Goal: Navigation & Orientation: Understand site structure

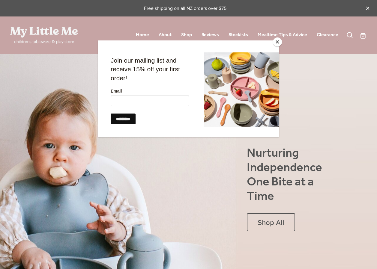
click at [279, 42] on button "Close" at bounding box center [277, 41] width 9 height 9
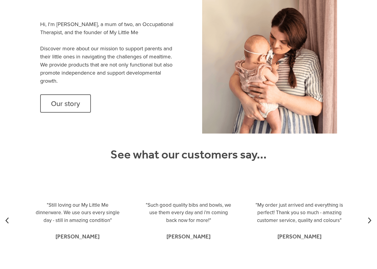
scroll to position [779, 0]
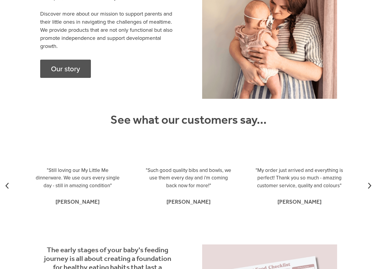
click at [57, 73] on span "Our story" at bounding box center [65, 68] width 29 height 9
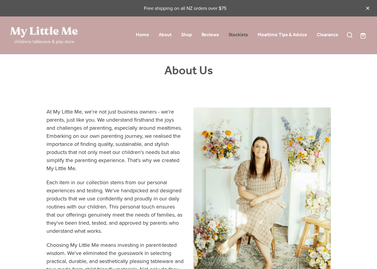
click at [238, 34] on link "Stockists" at bounding box center [237, 34] width 19 height 9
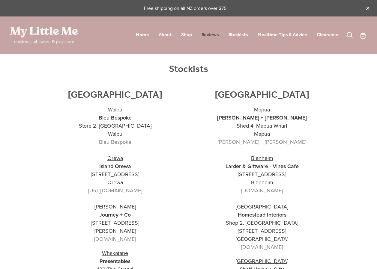
click at [208, 35] on link "Reviews" at bounding box center [209, 34] width 17 height 9
